Goal: Find specific page/section: Locate item on page

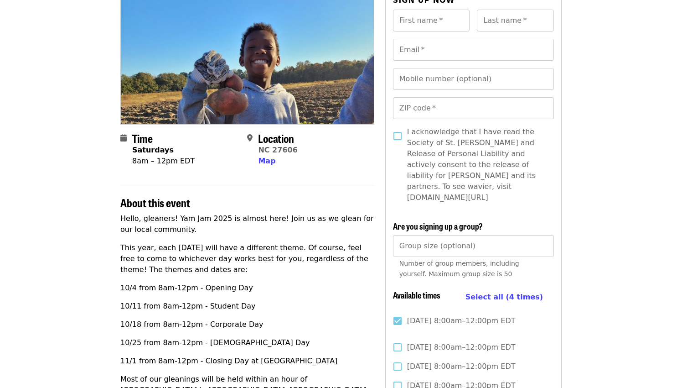
scroll to position [124, 0]
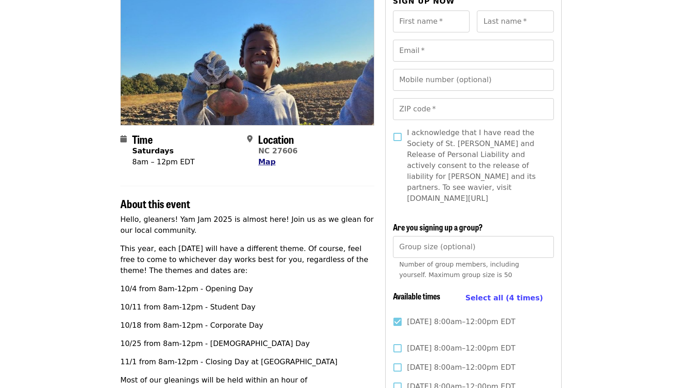
click at [267, 160] on span "Map" at bounding box center [266, 161] width 17 height 9
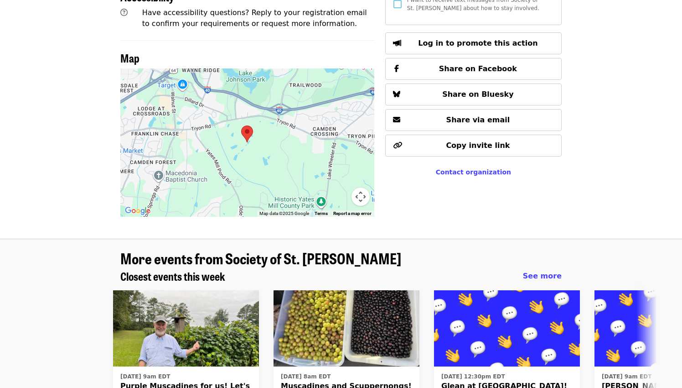
scroll to position [658, 0]
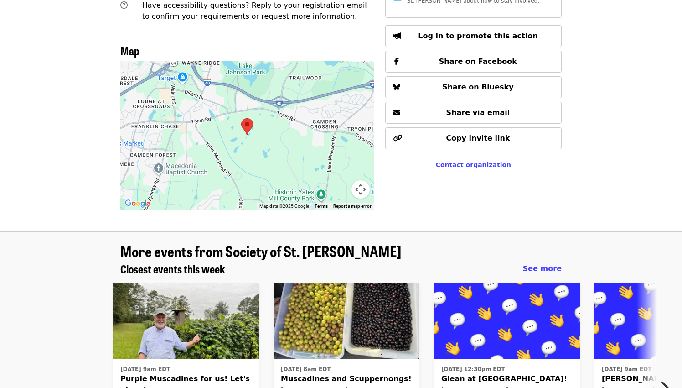
click at [237, 110] on div at bounding box center [247, 135] width 254 height 148
click at [361, 180] on button "Map camera controls" at bounding box center [361, 189] width 18 height 18
click at [338, 135] on button "Zoom in" at bounding box center [338, 144] width 18 height 18
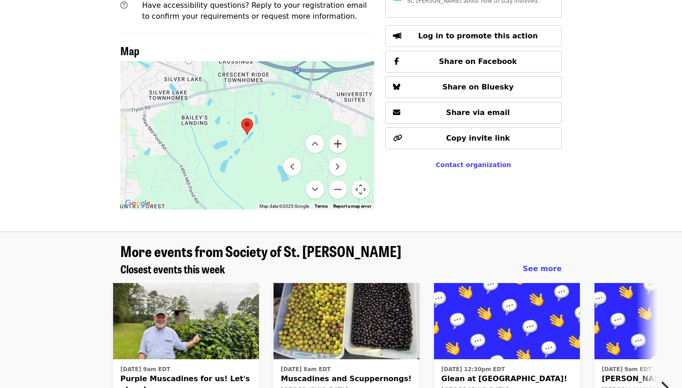
click at [338, 135] on button "Zoom in" at bounding box center [338, 144] width 18 height 18
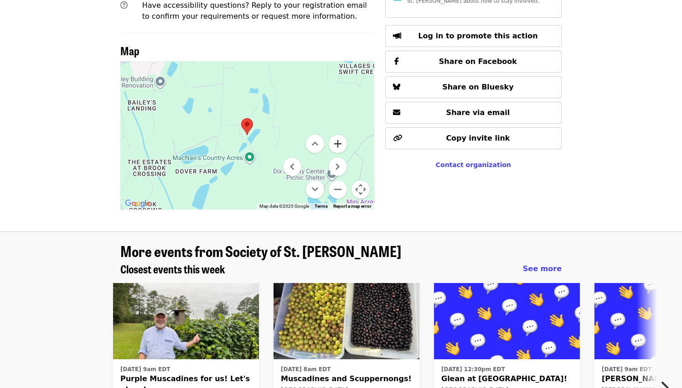
click at [338, 135] on button "Zoom in" at bounding box center [338, 144] width 18 height 18
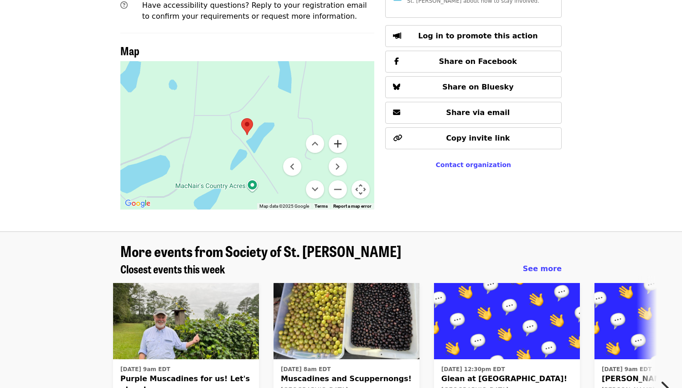
click at [338, 135] on button "Zoom in" at bounding box center [338, 144] width 18 height 18
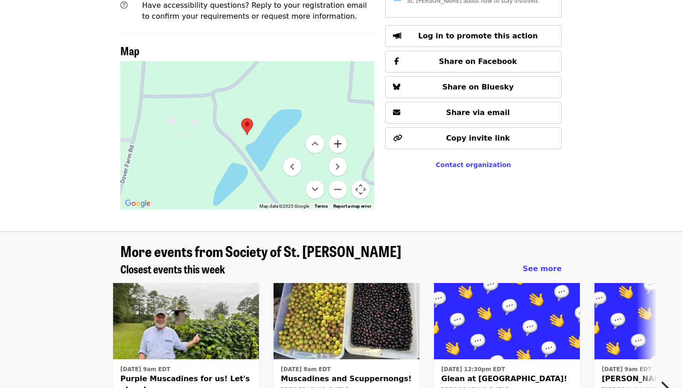
click at [338, 135] on button "Zoom in" at bounding box center [338, 144] width 18 height 18
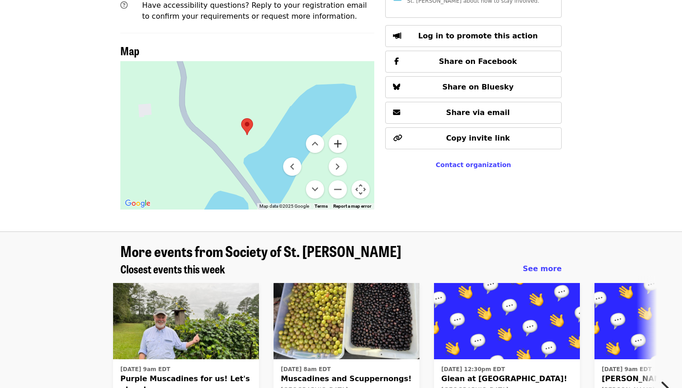
click at [338, 135] on button "Zoom in" at bounding box center [338, 144] width 18 height 18
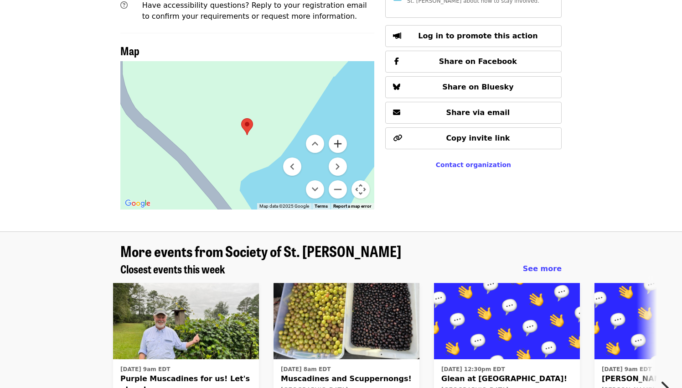
click at [338, 135] on button "Zoom in" at bounding box center [338, 144] width 18 height 18
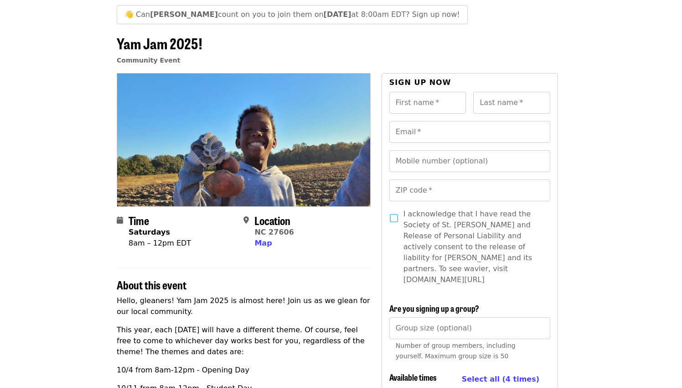
scroll to position [10, 4]
